Goal: Task Accomplishment & Management: Use online tool/utility

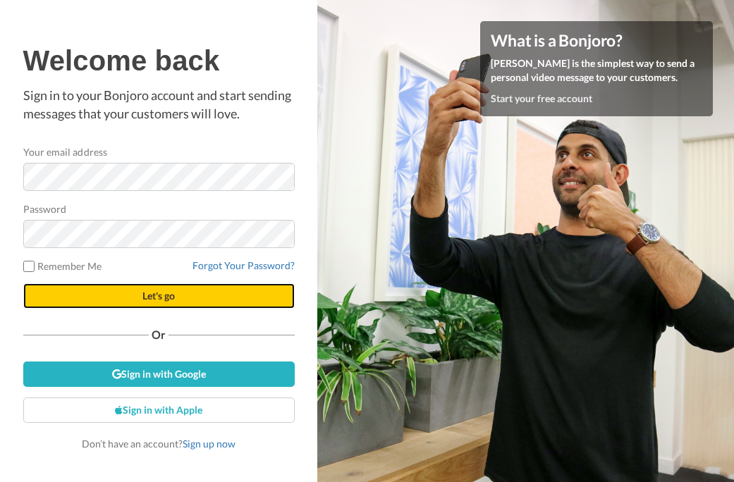
click at [150, 298] on span "Let's go" at bounding box center [158, 296] width 32 height 12
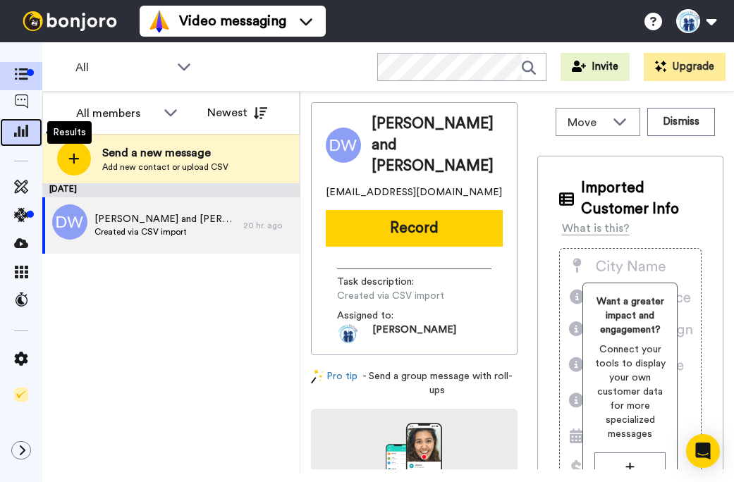
click at [22, 133] on icon at bounding box center [21, 130] width 14 height 13
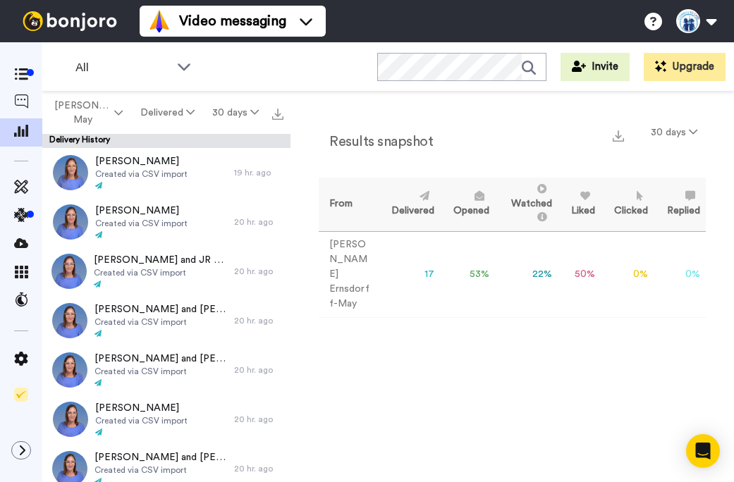
click at [476, 257] on td "53 %" at bounding box center [467, 274] width 55 height 86
